Goal: Transaction & Acquisition: Purchase product/service

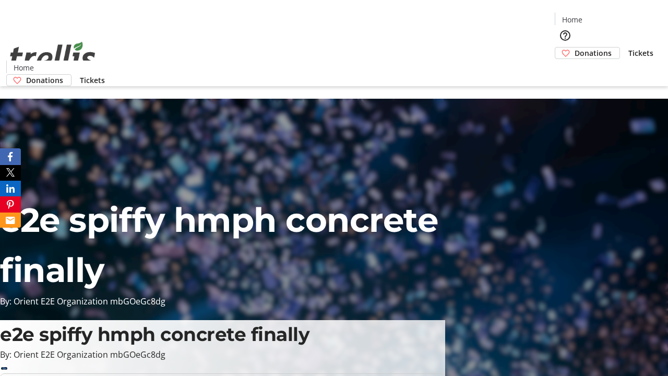
click at [575, 47] on span "Donations" at bounding box center [593, 52] width 37 height 11
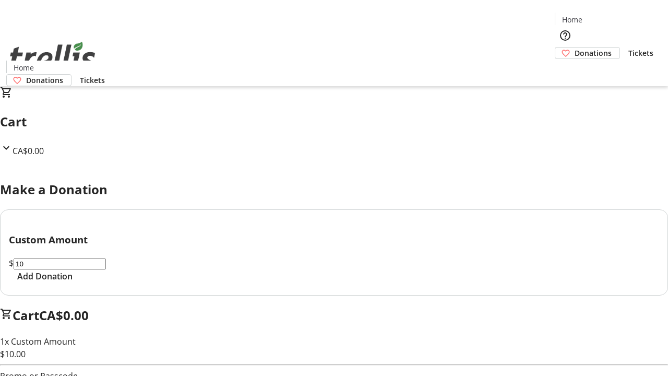
select select "CA"
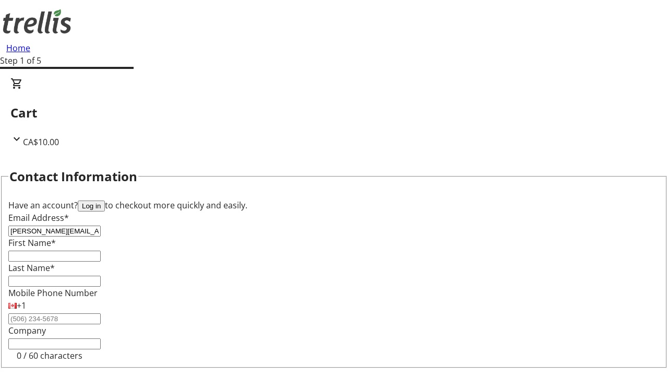
type input "[PERSON_NAME][EMAIL_ADDRESS][DOMAIN_NAME]"
type input "[PERSON_NAME]"
type input "[STREET_ADDRESS][PERSON_NAME]"
type input "Kelowna"
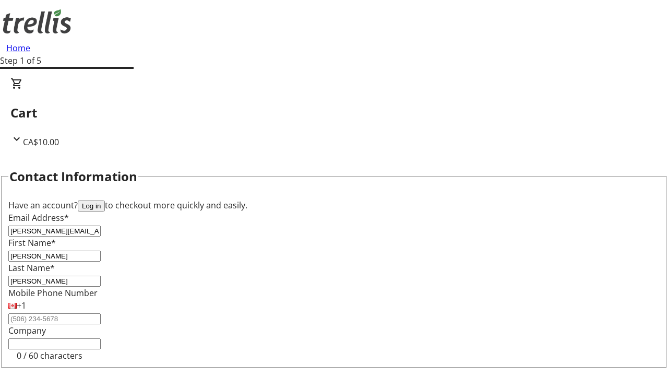
select select "BC"
type input "Kelowna"
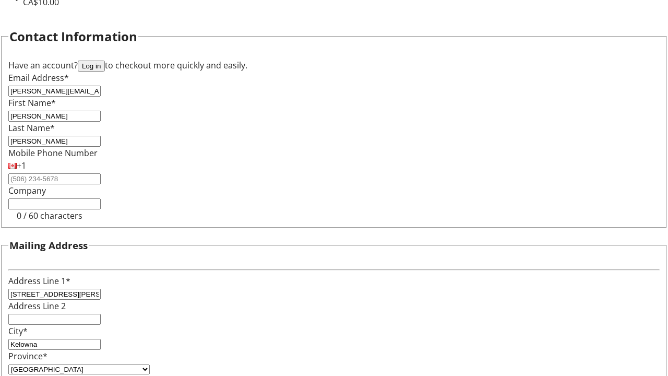
type input "V1Y 0C2"
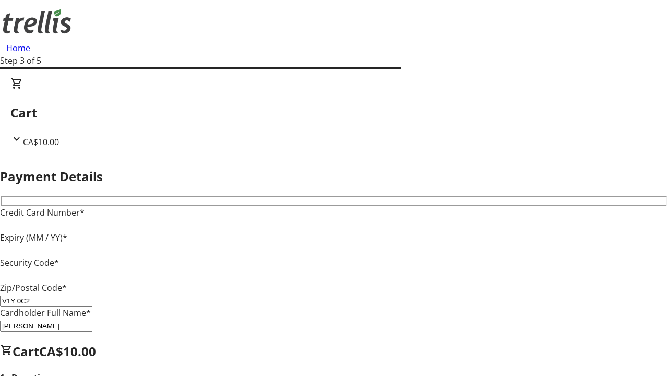
type input "V1Y 0C2"
